Goal: Complete application form: Complete application form

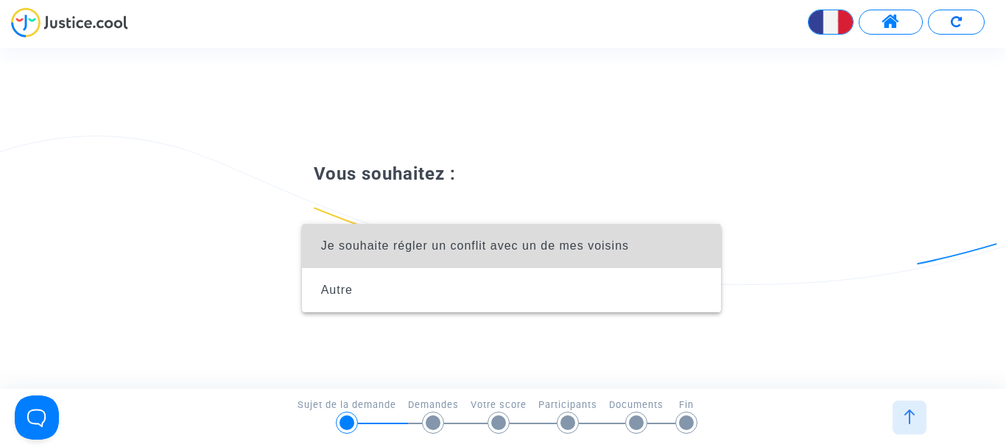
click at [562, 237] on span "Je souhaite régler un conflit avec un de mes voisins" at bounding box center [512, 246] width 396 height 44
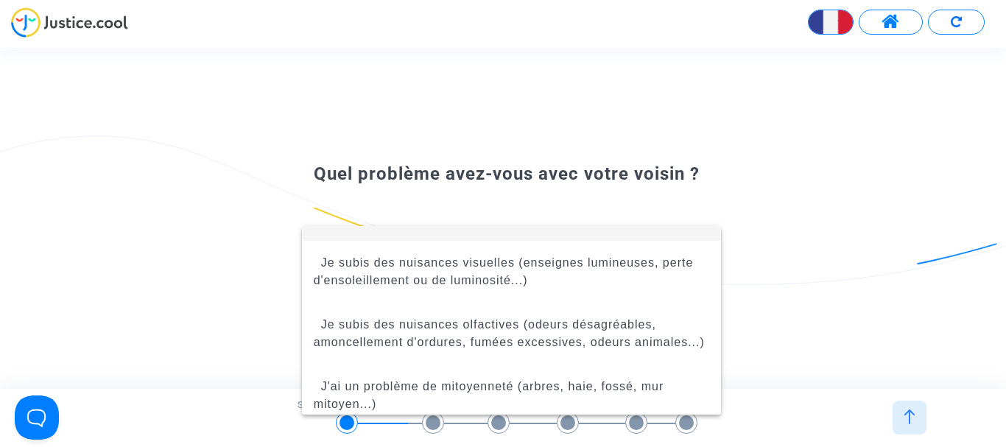
scroll to position [59, 0]
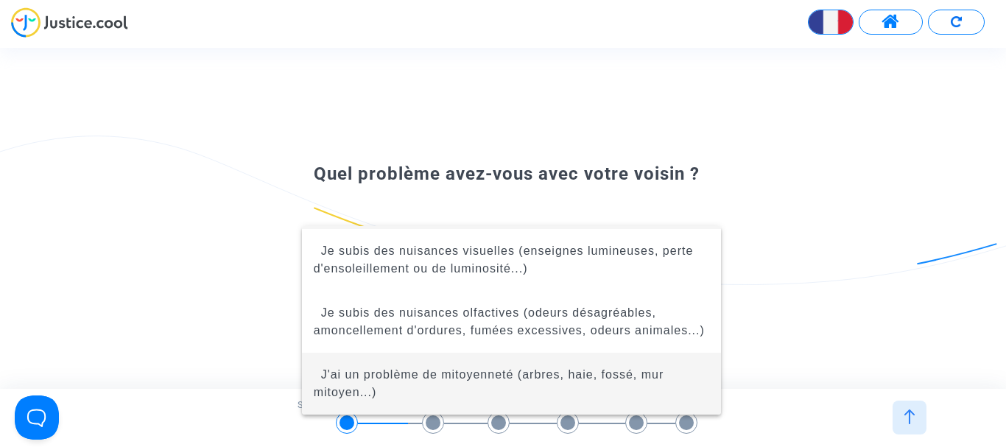
click at [558, 376] on span "J'ai un problème de mitoyenneté (arbres, haie, fossé, mur mitoyen...)" at bounding box center [489, 383] width 351 height 30
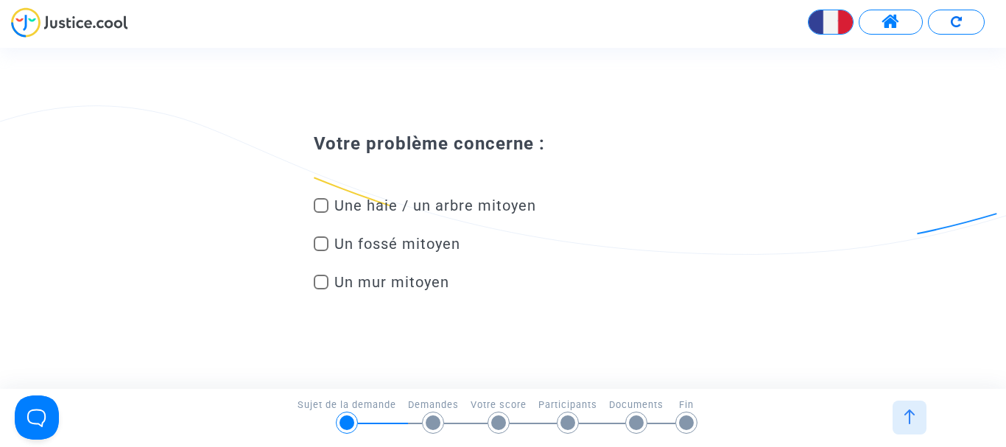
click at [323, 272] on div "Un mur mitoyen" at bounding box center [477, 285] width 348 height 38
drag, startPoint x: 316, startPoint y: 278, endPoint x: 330, endPoint y: 284, distance: 15.2
click at [318, 278] on span at bounding box center [321, 282] width 15 height 15
click at [320, 290] on input "Un mur mitoyen" at bounding box center [320, 290] width 1 height 1
checkbox input "true"
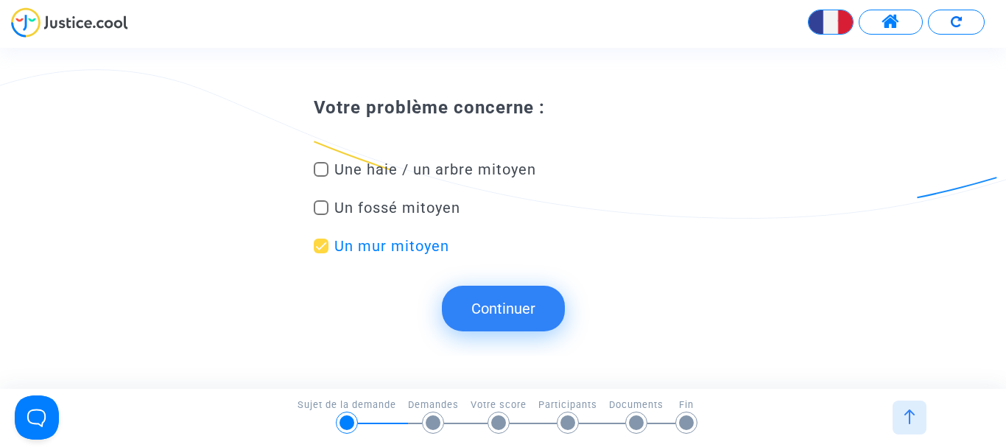
click at [508, 305] on button "Continuer" at bounding box center [503, 309] width 123 height 46
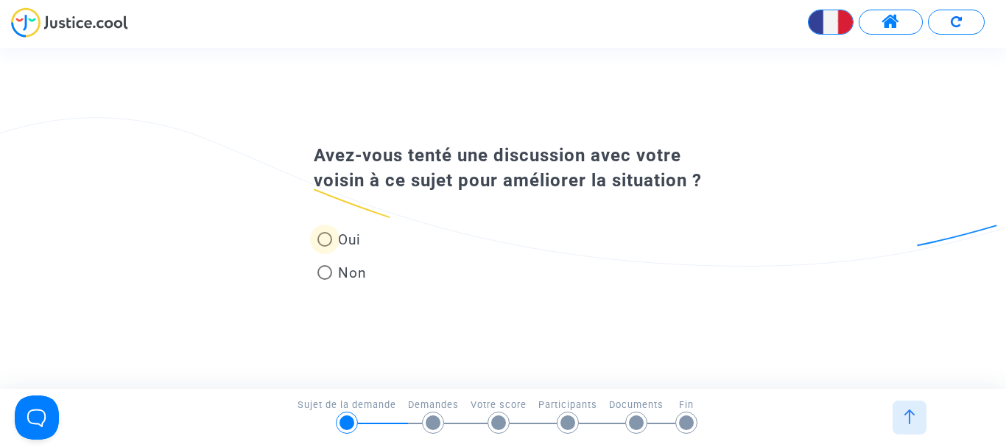
click at [321, 231] on label "Oui" at bounding box center [342, 240] width 49 height 20
click at [324, 247] on input "Oui" at bounding box center [324, 247] width 1 height 1
radio input "true"
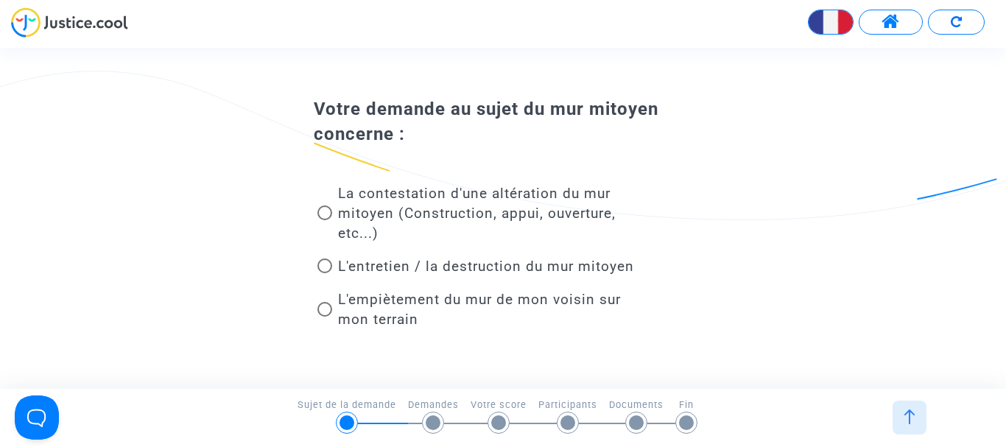
click at [323, 209] on span at bounding box center [325, 213] width 15 height 15
click at [324, 220] on input "La contestation d'une altération du mur mitoyen (Construction, appui, ouverture…" at bounding box center [324, 220] width 1 height 1
radio input "true"
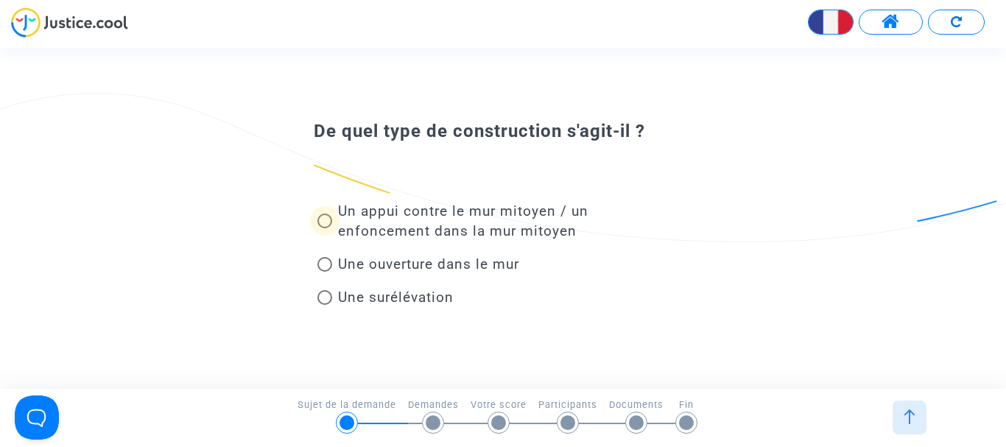
click at [326, 224] on span at bounding box center [325, 221] width 15 height 15
click at [325, 228] on input "Un appui contre le mur mitoyen / un enfoncement dans la mur mitoyen" at bounding box center [324, 228] width 1 height 1
radio input "true"
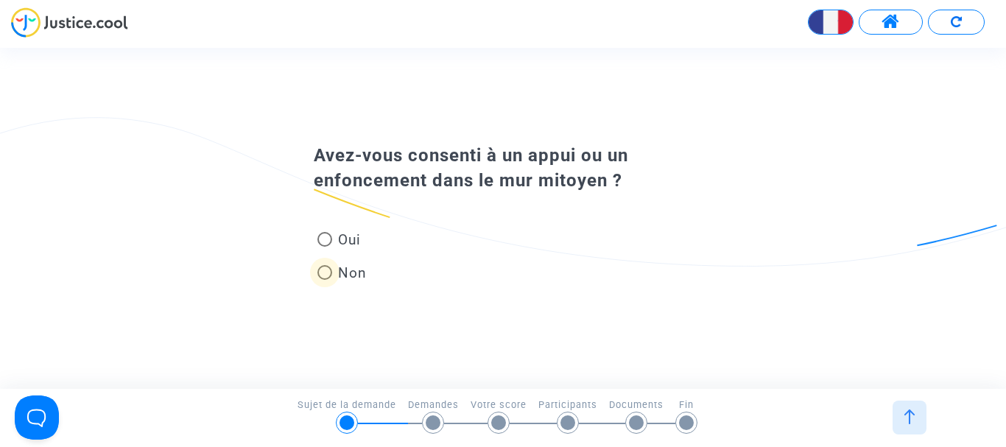
click at [322, 267] on span at bounding box center [325, 272] width 15 height 15
click at [324, 280] on input "Non" at bounding box center [324, 280] width 1 height 1
radio input "true"
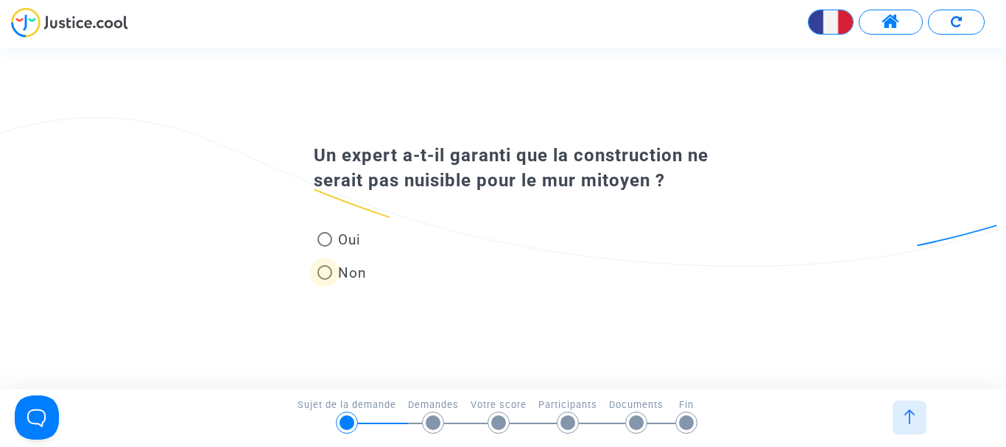
click at [328, 274] on span at bounding box center [325, 272] width 15 height 15
click at [325, 280] on input "Non" at bounding box center [324, 280] width 1 height 1
radio input "true"
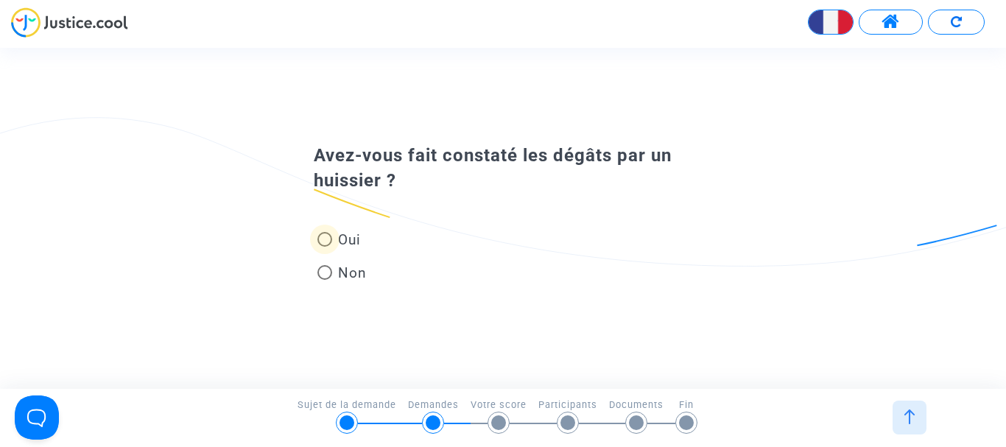
click at [323, 234] on span at bounding box center [325, 239] width 15 height 15
click at [324, 247] on input "Oui" at bounding box center [324, 247] width 1 height 1
radio input "true"
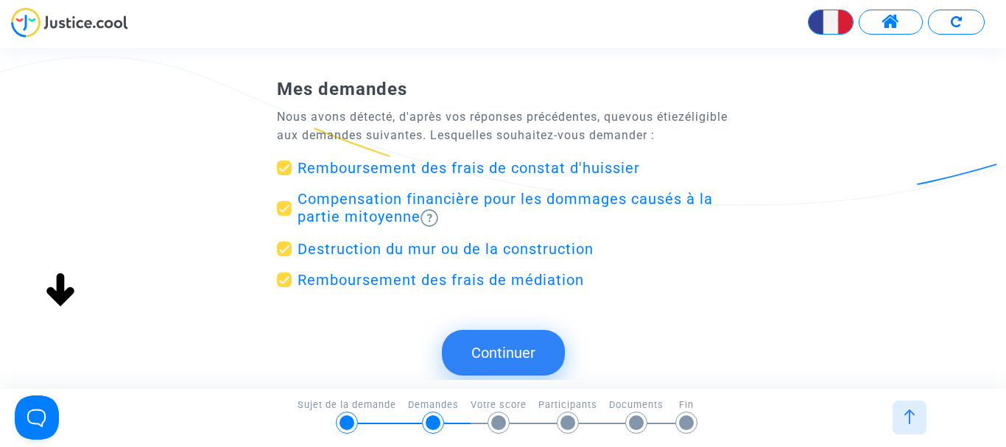
click at [507, 348] on button "Continuer" at bounding box center [503, 353] width 123 height 46
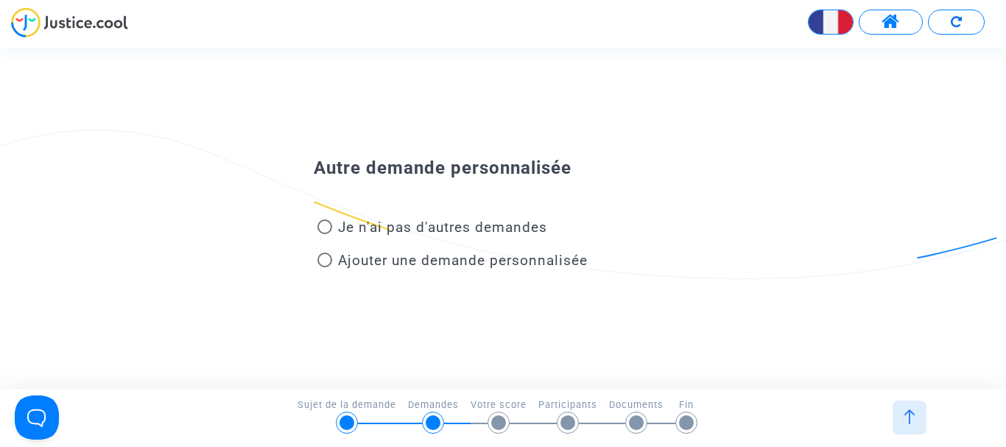
click at [320, 226] on span at bounding box center [325, 227] width 15 height 15
click at [324, 234] on input "Je n'ai pas d'autres demandes" at bounding box center [324, 234] width 1 height 1
radio input "true"
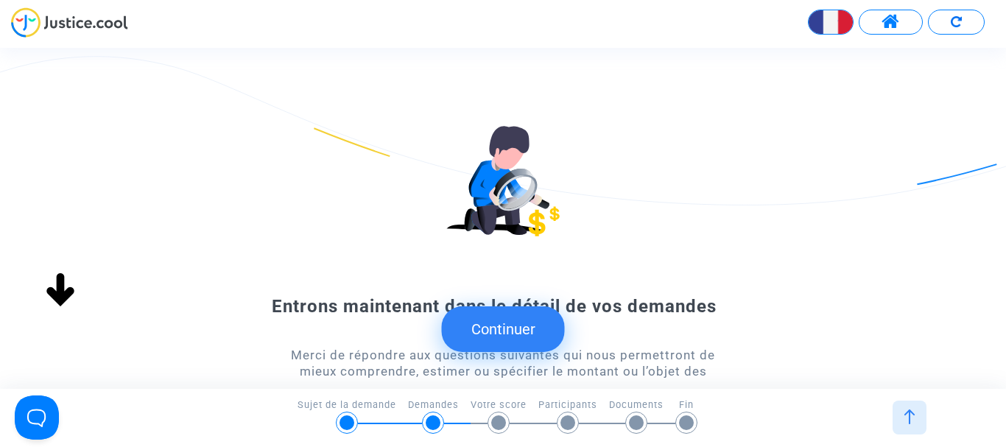
click at [527, 330] on button "Continuer" at bounding box center [503, 329] width 123 height 46
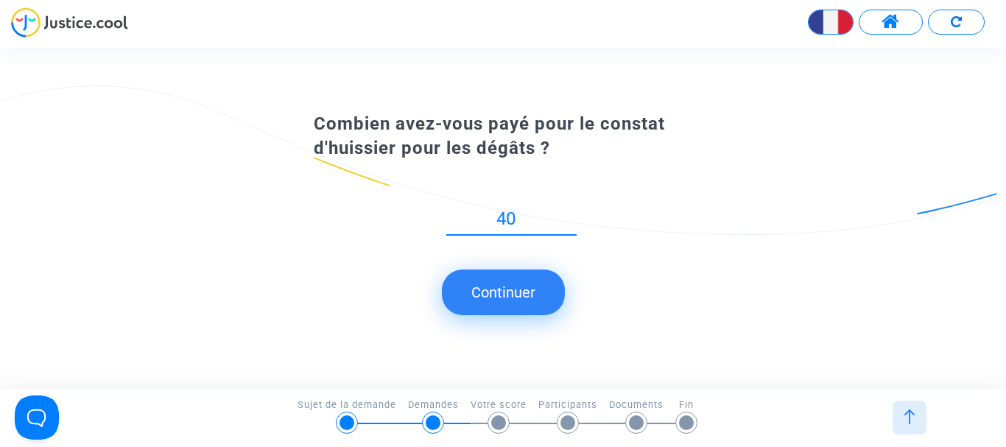
type input "400"
click at [506, 299] on button "Continuer" at bounding box center [503, 293] width 123 height 46
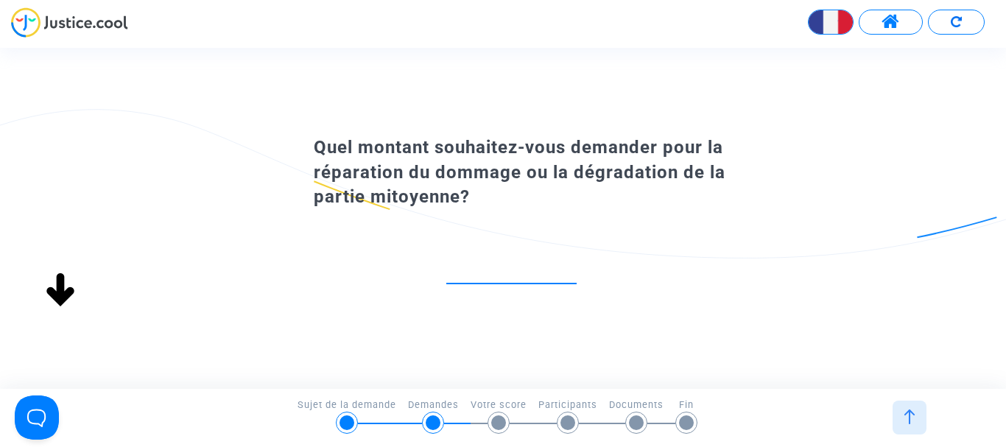
click at [505, 264] on input "number" at bounding box center [511, 268] width 130 height 20
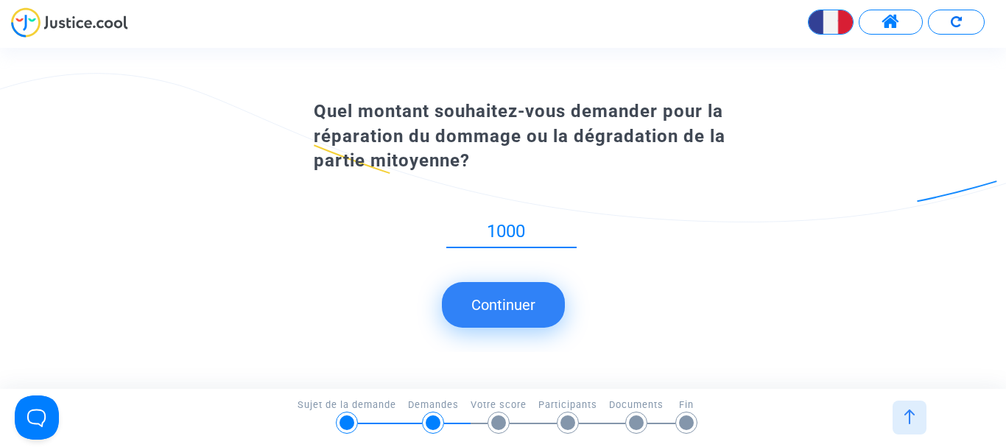
type input "1000"
click at [514, 302] on button "Continuer" at bounding box center [503, 305] width 123 height 46
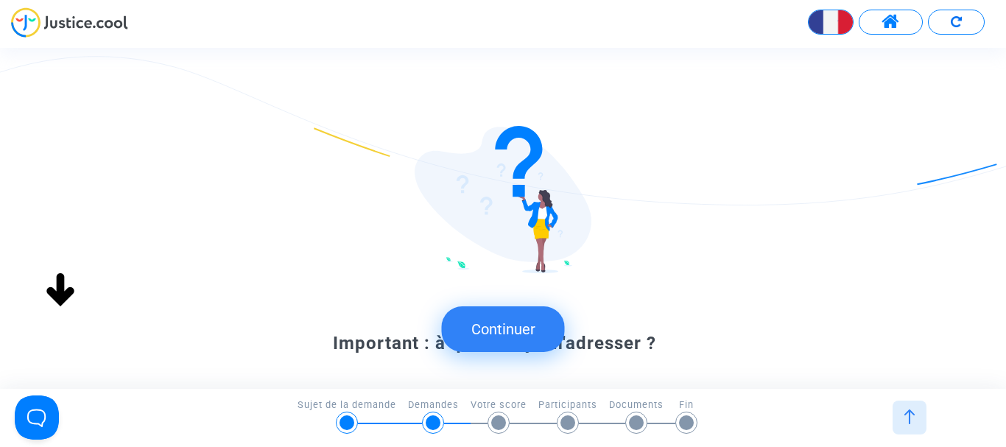
click at [502, 319] on button "Continuer" at bounding box center [503, 329] width 123 height 46
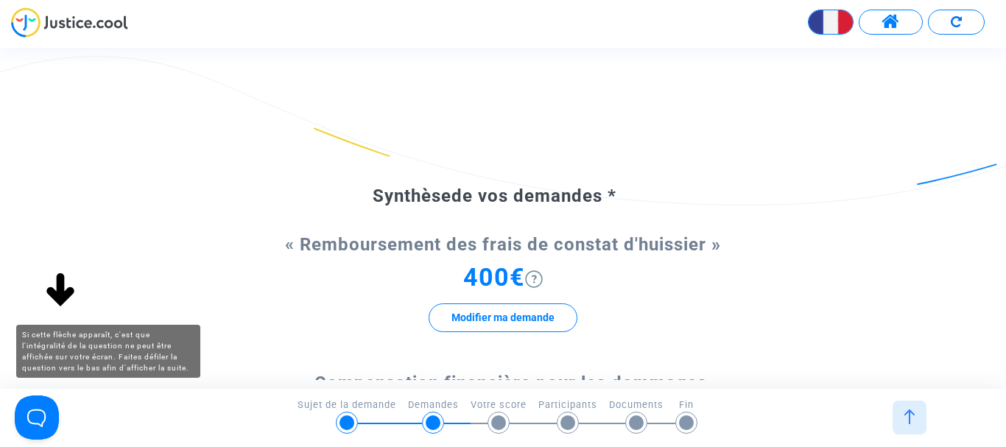
click at [59, 283] on img at bounding box center [60, 290] width 47 height 47
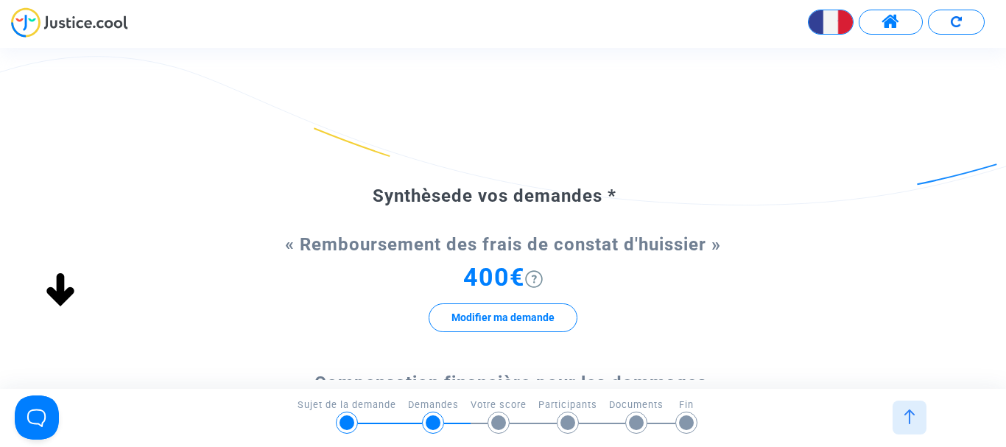
click at [57, 298] on img at bounding box center [60, 290] width 47 height 47
click at [57, 300] on img at bounding box center [60, 290] width 47 height 47
click at [57, 301] on img at bounding box center [60, 290] width 47 height 47
drag, startPoint x: 977, startPoint y: 144, endPoint x: 975, endPoint y: 194, distance: 49.4
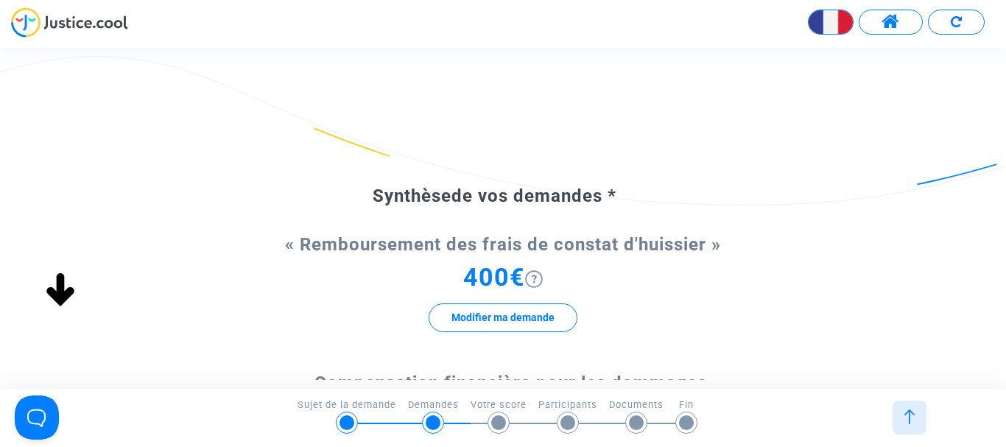
drag, startPoint x: 957, startPoint y: 232, endPoint x: 951, endPoint y: 240, distance: 10.0
click at [491, 309] on button "Modifier ma demande" at bounding box center [503, 318] width 149 height 29
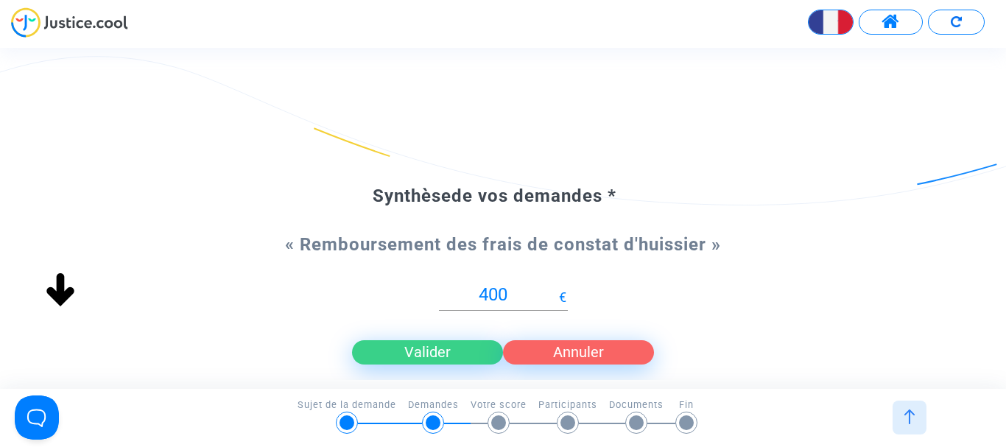
click at [450, 348] on button "Valider" at bounding box center [427, 352] width 151 height 24
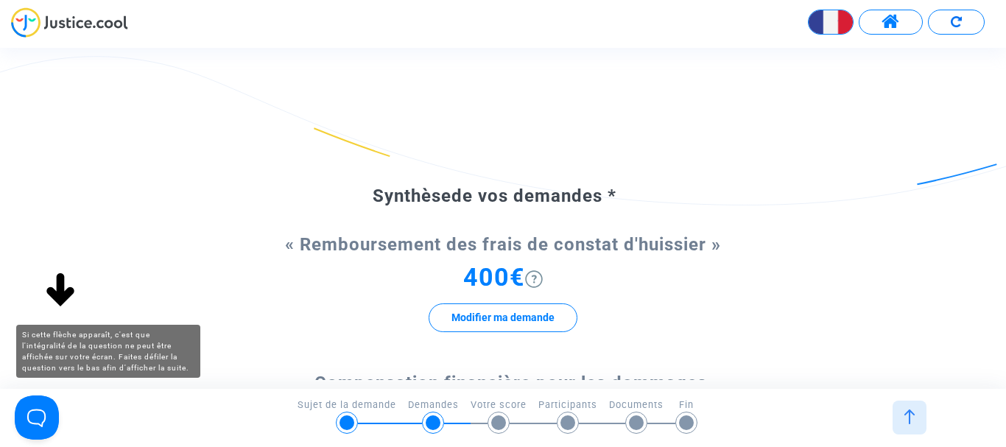
click at [58, 295] on img at bounding box center [60, 290] width 47 height 47
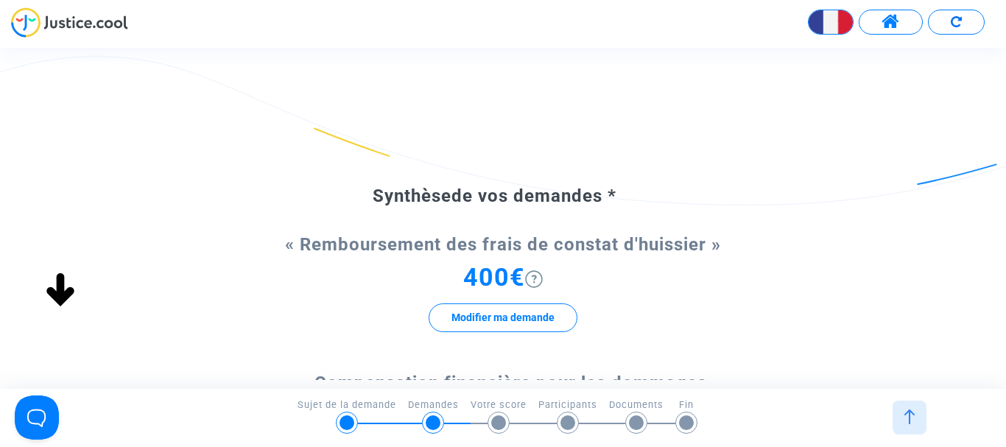
click at [905, 413] on img at bounding box center [910, 417] width 15 height 15
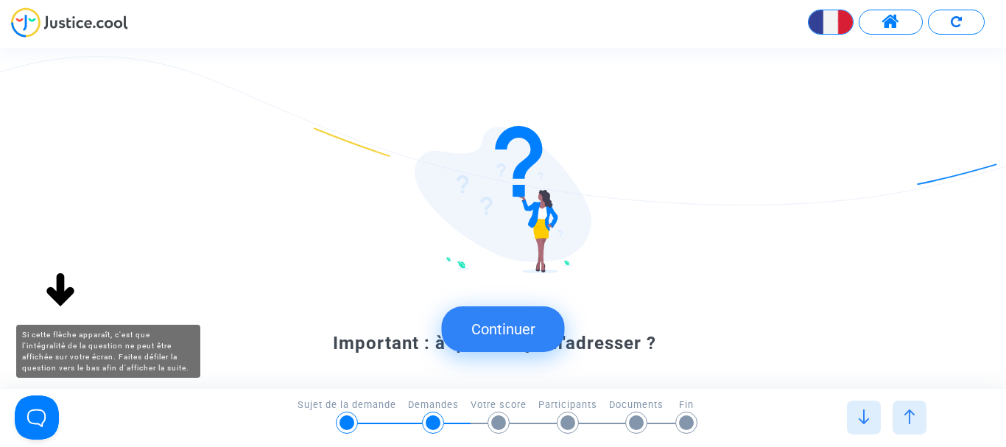
click at [62, 292] on img at bounding box center [60, 290] width 47 height 47
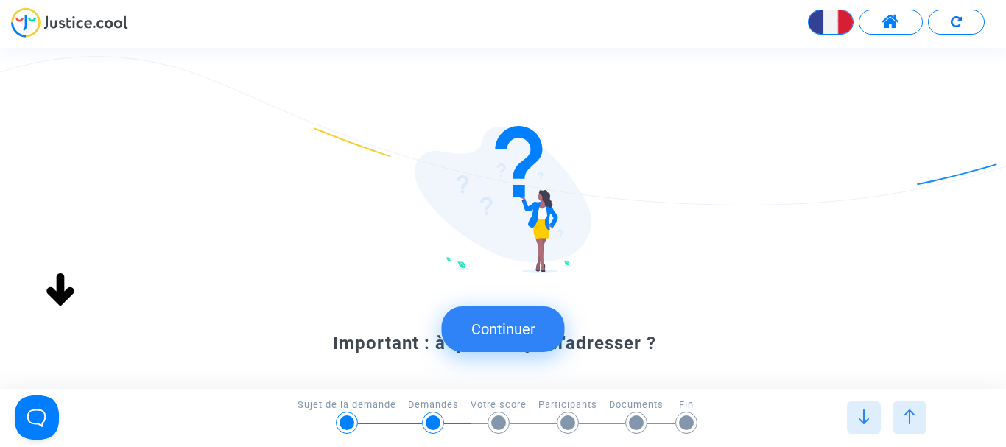
click at [58, 290] on img at bounding box center [60, 290] width 47 height 47
drag, startPoint x: 58, startPoint y: 290, endPoint x: 97, endPoint y: 315, distance: 46.8
click at [58, 292] on img at bounding box center [60, 290] width 47 height 47
click at [510, 318] on button "Continuer" at bounding box center [503, 329] width 123 height 46
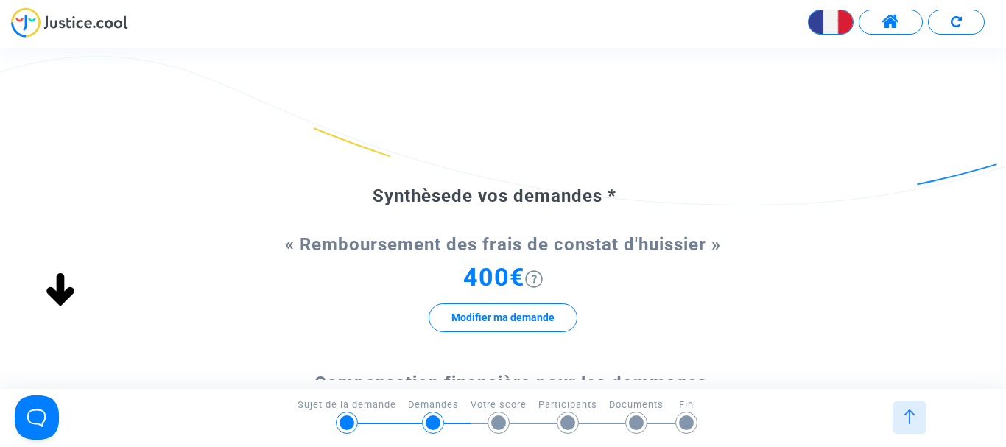
drag, startPoint x: 528, startPoint y: 213, endPoint x: 528, endPoint y: 281, distance: 68.5
click at [517, 379] on span "« Compensation financière pour les dommages causés à la partie mitoyenne »" at bounding box center [503, 392] width 407 height 38
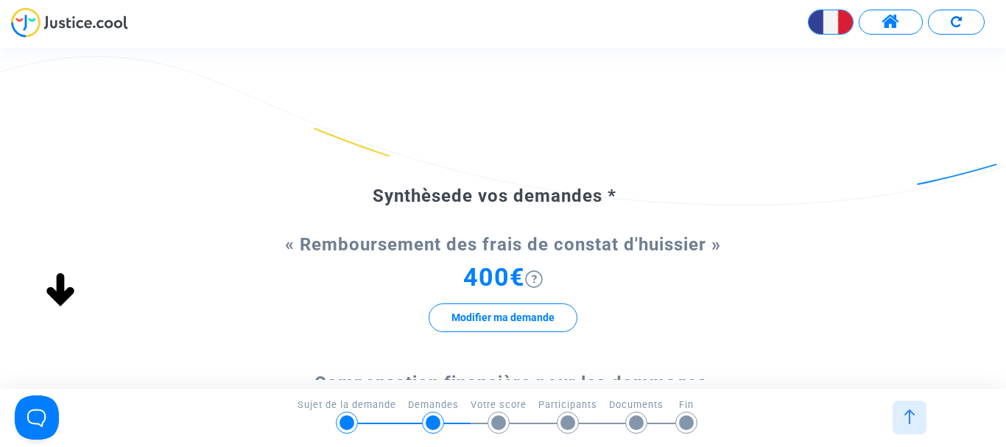
click at [517, 379] on span "« Compensation financière pour les dommages causés à la partie mitoyenne »" at bounding box center [503, 392] width 407 height 38
click at [550, 381] on div "Synthèse de vos demandes * « Remboursement des frais de constat d'huissier » 40…" at bounding box center [503, 218] width 1006 height 340
click at [911, 422] on img at bounding box center [910, 417] width 15 height 15
click at [911, 420] on img at bounding box center [910, 417] width 15 height 15
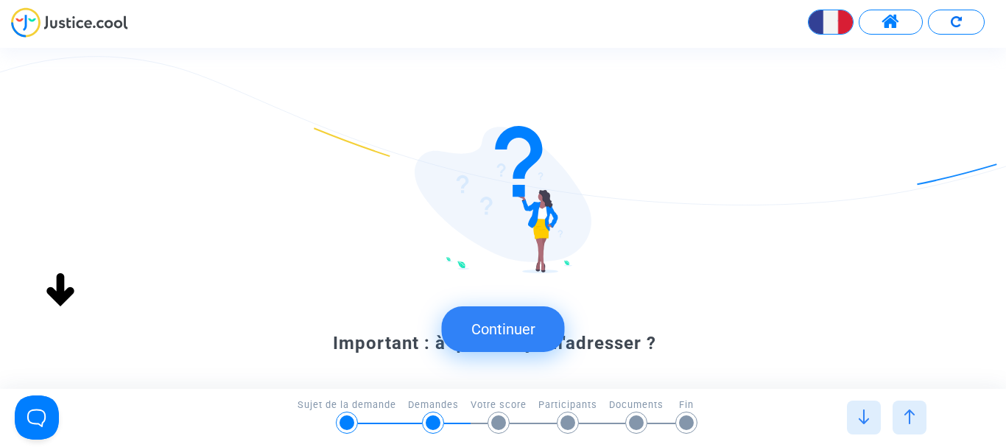
click at [908, 407] on div at bounding box center [910, 418] width 34 height 34
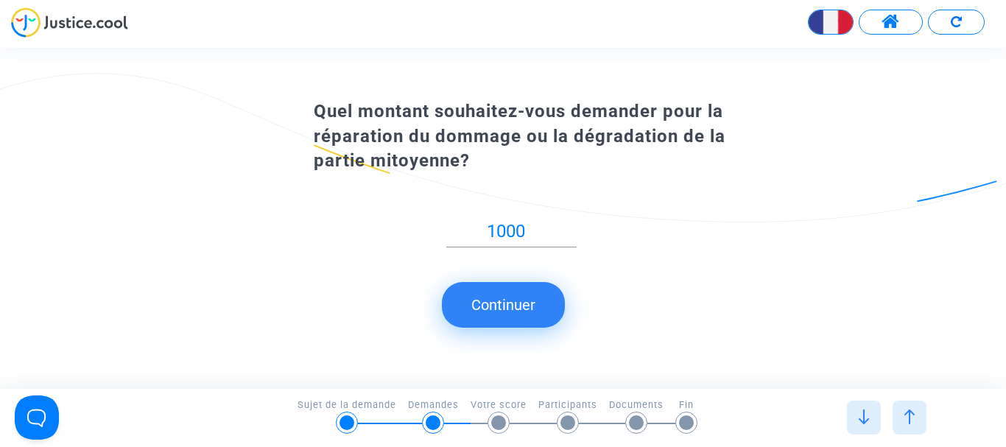
click at [511, 313] on button "Continuer" at bounding box center [503, 305] width 123 height 46
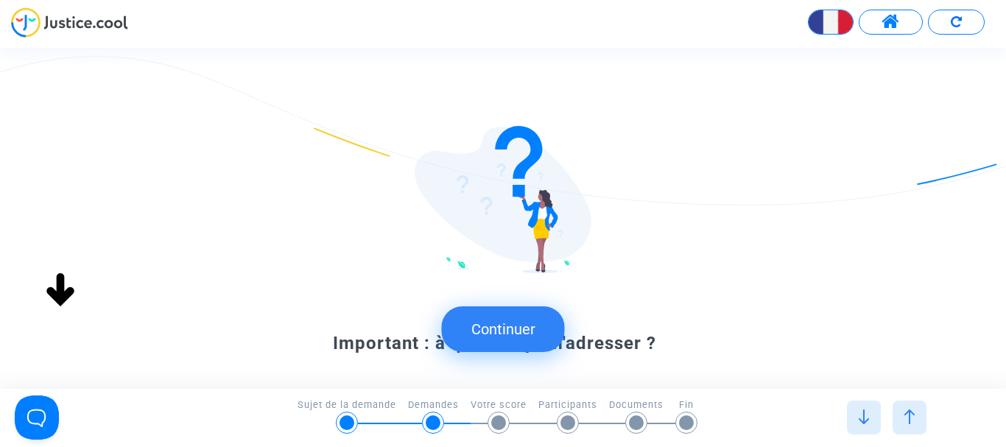
click at [500, 326] on button "Continuer" at bounding box center [503, 329] width 123 height 46
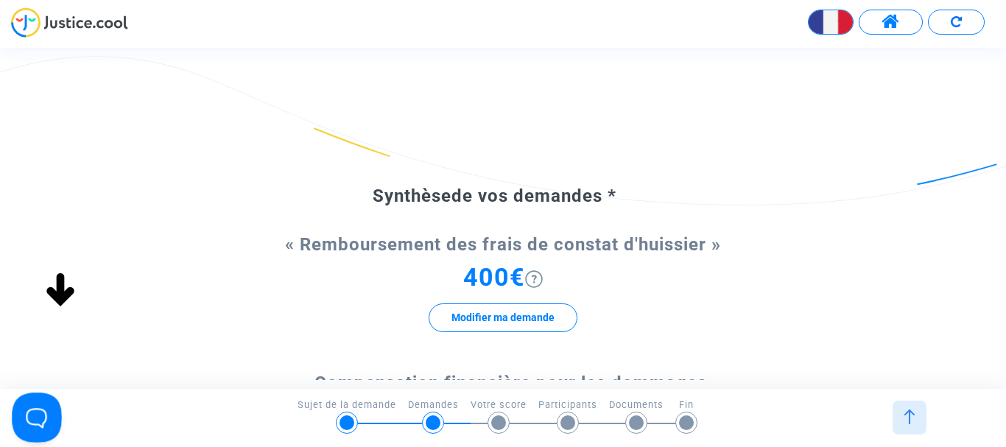
click at [30, 412] on button "Open Beacon popover" at bounding box center [34, 415] width 44 height 44
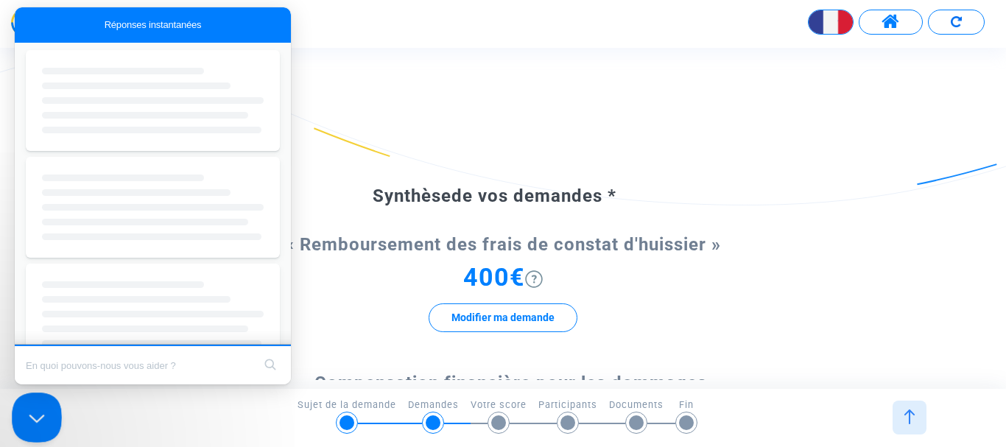
scroll to position [0, 0]
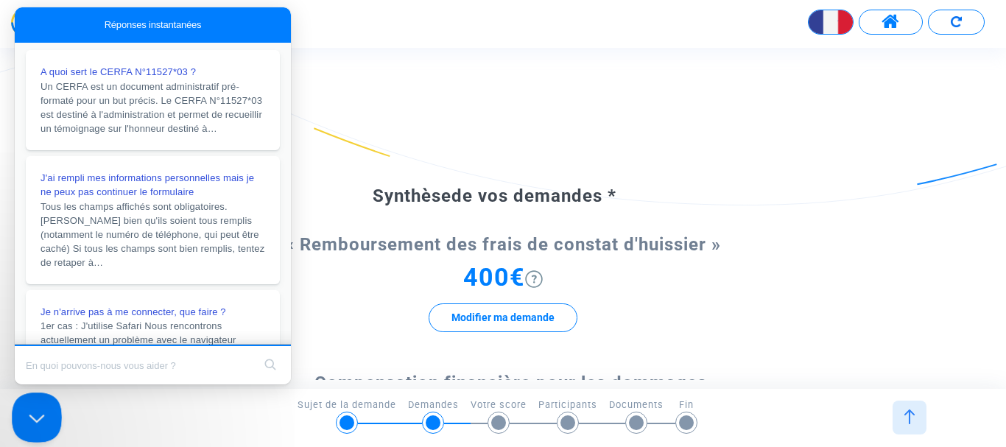
click at [30, 412] on button "Close Beacon popover" at bounding box center [34, 415] width 44 height 44
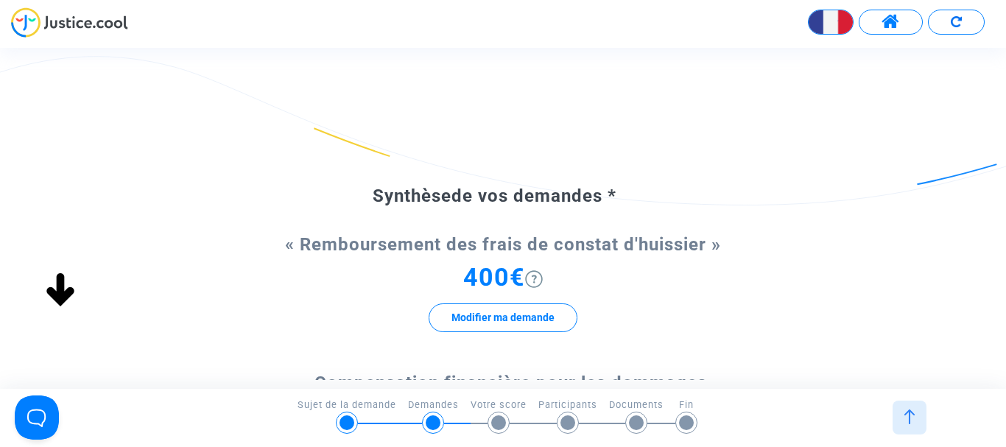
drag, startPoint x: 346, startPoint y: 139, endPoint x: 340, endPoint y: 156, distance: 18.6
drag, startPoint x: 971, startPoint y: 170, endPoint x: 927, endPoint y: 265, distance: 104.8
click at [535, 282] on img at bounding box center [534, 279] width 18 height 18
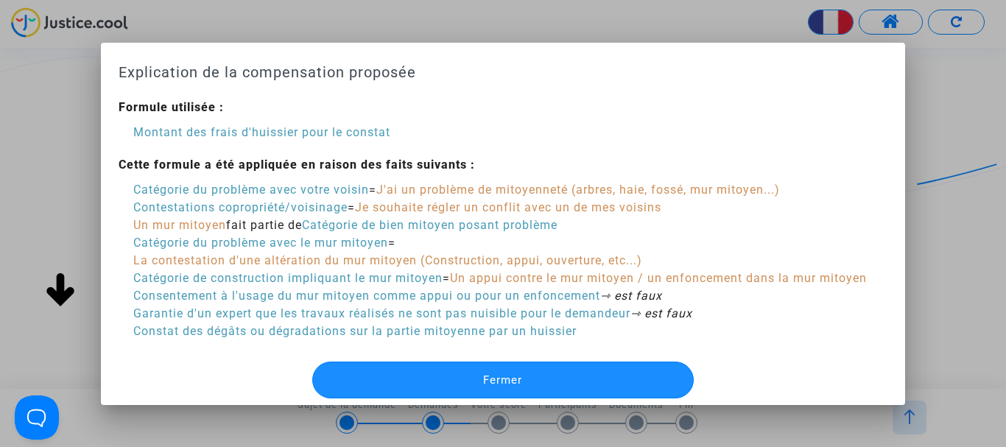
click at [511, 369] on button "Fermer" at bounding box center [503, 380] width 382 height 37
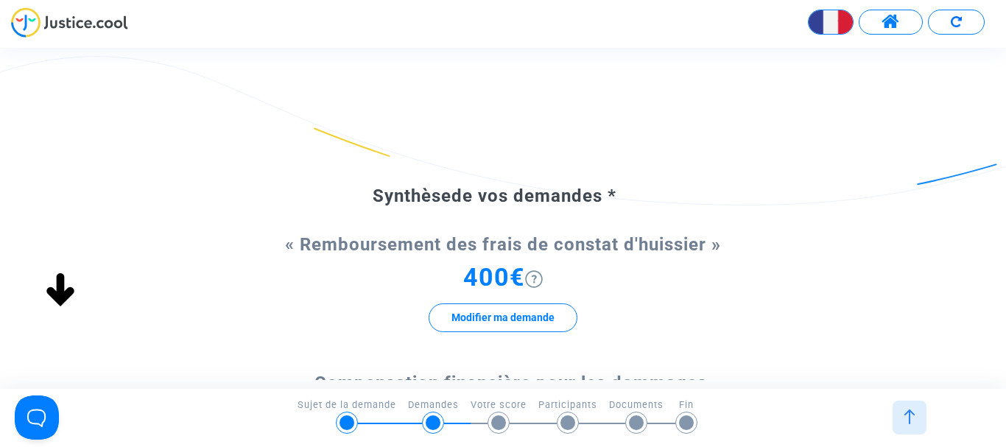
click at [500, 419] on div at bounding box center [498, 423] width 15 height 15
click at [693, 382] on div "Synthèse de vos demandes * « Remboursement des frais de constat d'huissier » 40…" at bounding box center [503, 218] width 1006 height 340
click at [429, 248] on span "« Remboursement des frais de constat d'huissier »" at bounding box center [503, 244] width 436 height 21
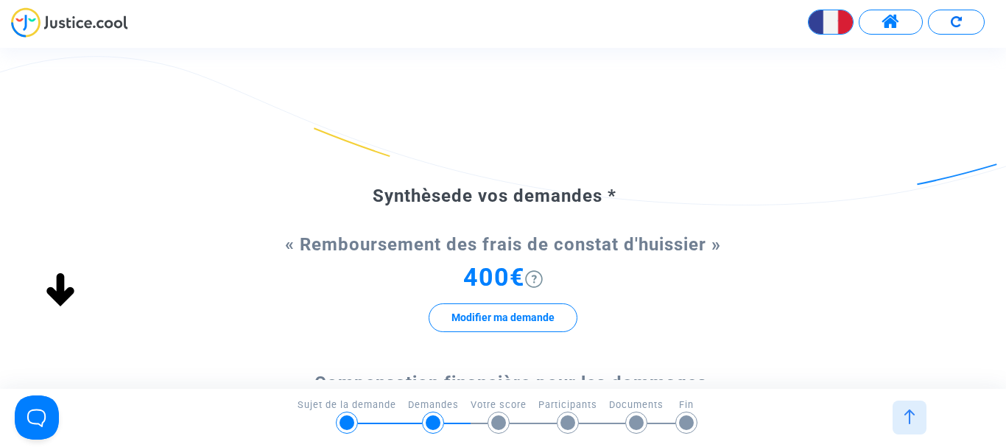
click at [429, 248] on span "« Remboursement des frais de constat d'huissier »" at bounding box center [503, 244] width 436 height 21
click at [431, 248] on span "« Remboursement des frais de constat d'huissier »" at bounding box center [503, 244] width 436 height 21
click at [530, 200] on span "de vos demandes *" at bounding box center [534, 196] width 165 height 21
click at [528, 311] on button "Modifier ma demande" at bounding box center [503, 318] width 149 height 29
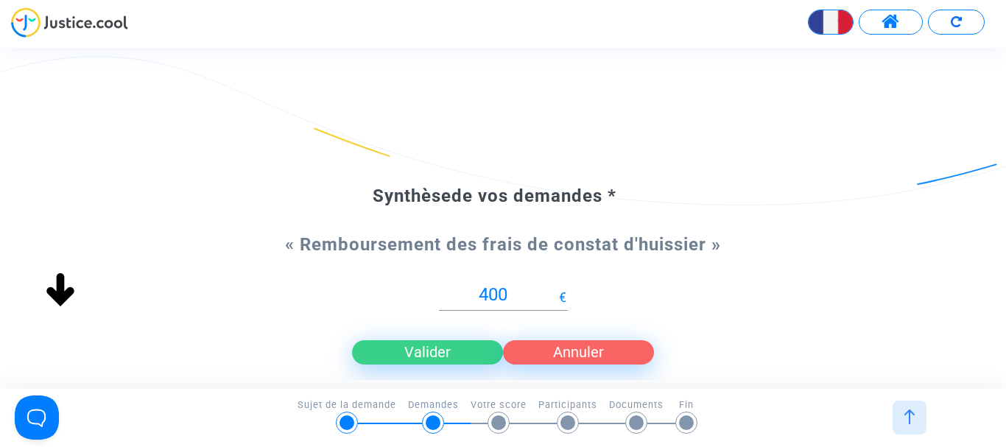
click at [585, 351] on button "Annuler" at bounding box center [578, 352] width 151 height 24
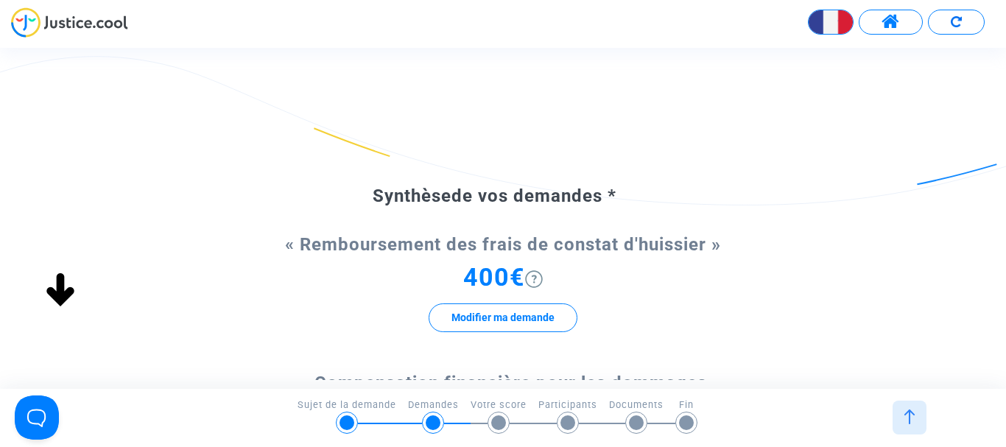
click at [913, 415] on img at bounding box center [910, 417] width 15 height 15
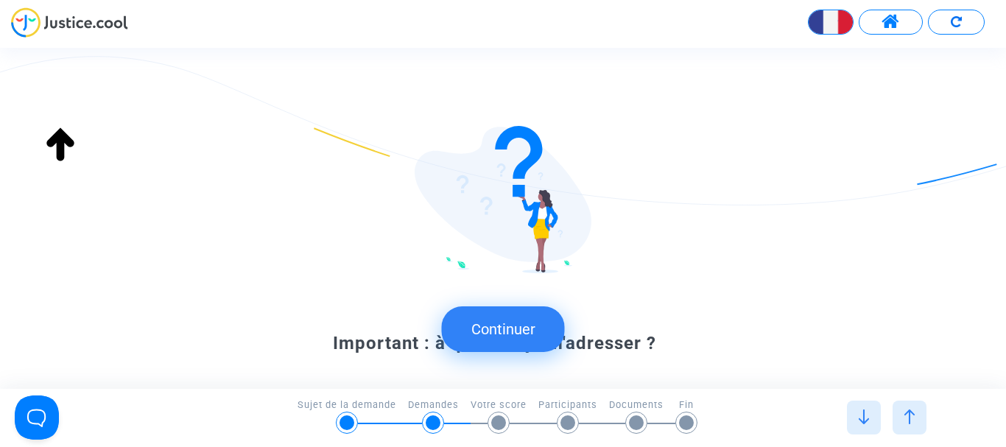
click at [864, 413] on img at bounding box center [864, 417] width 15 height 15
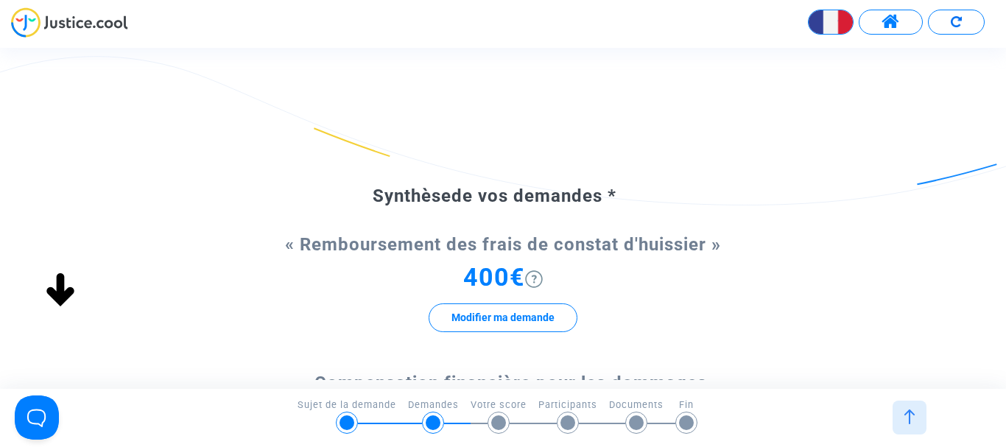
click at [864, 413] on div "2/6 → Demandes Sujet de la demande Demandes Votre score Participants Documents …" at bounding box center [503, 414] width 989 height 33
click at [898, 421] on div at bounding box center [910, 418] width 34 height 34
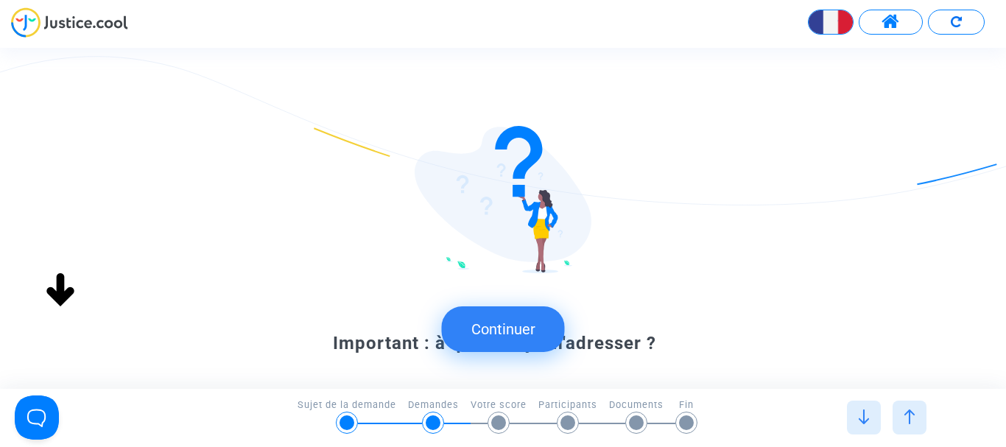
click at [514, 324] on button "Continuer" at bounding box center [503, 329] width 123 height 46
